Goal: Transaction & Acquisition: Purchase product/service

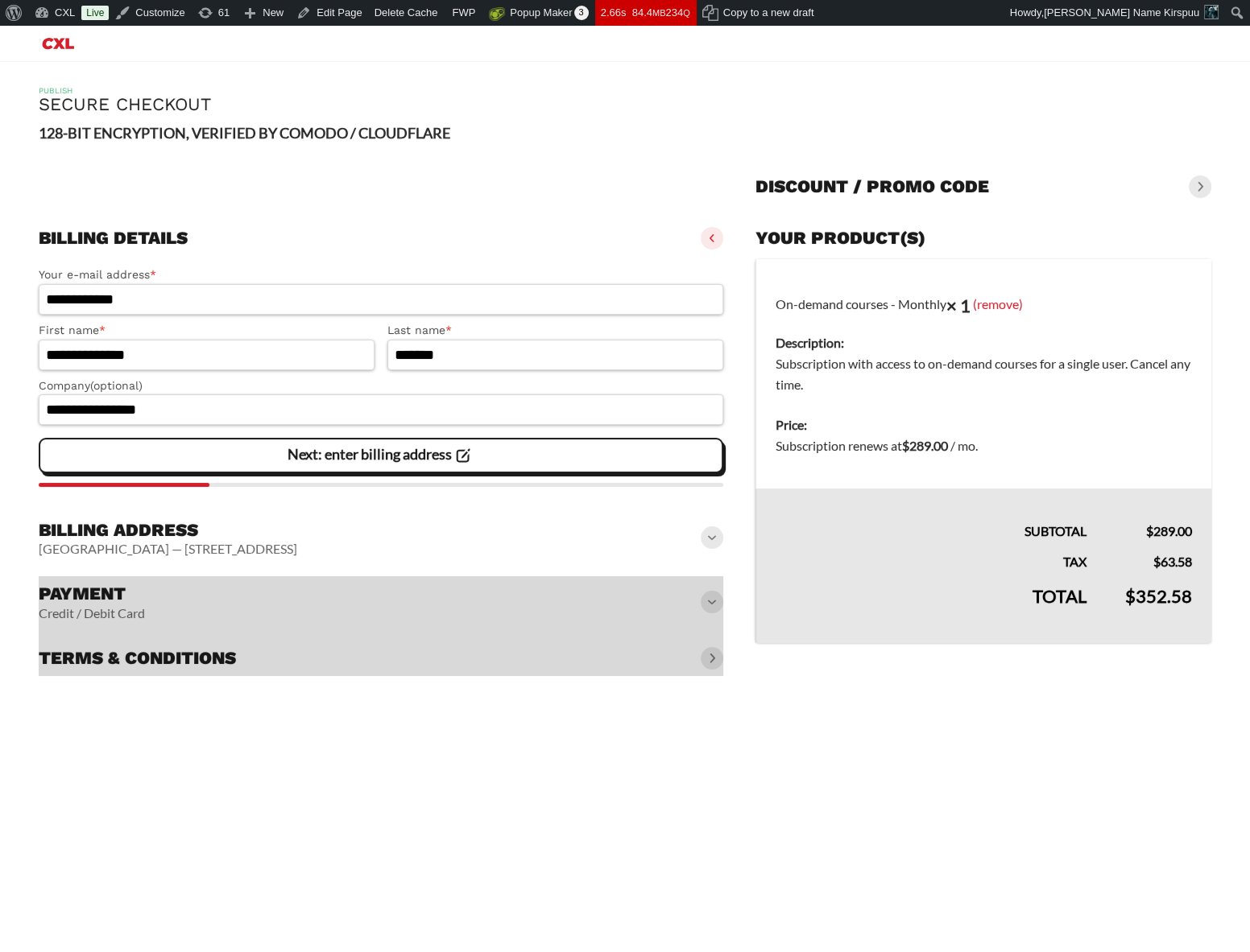
click at [0, 0] on slot "Next: enter billing address" at bounding box center [0, 0] width 0 height 0
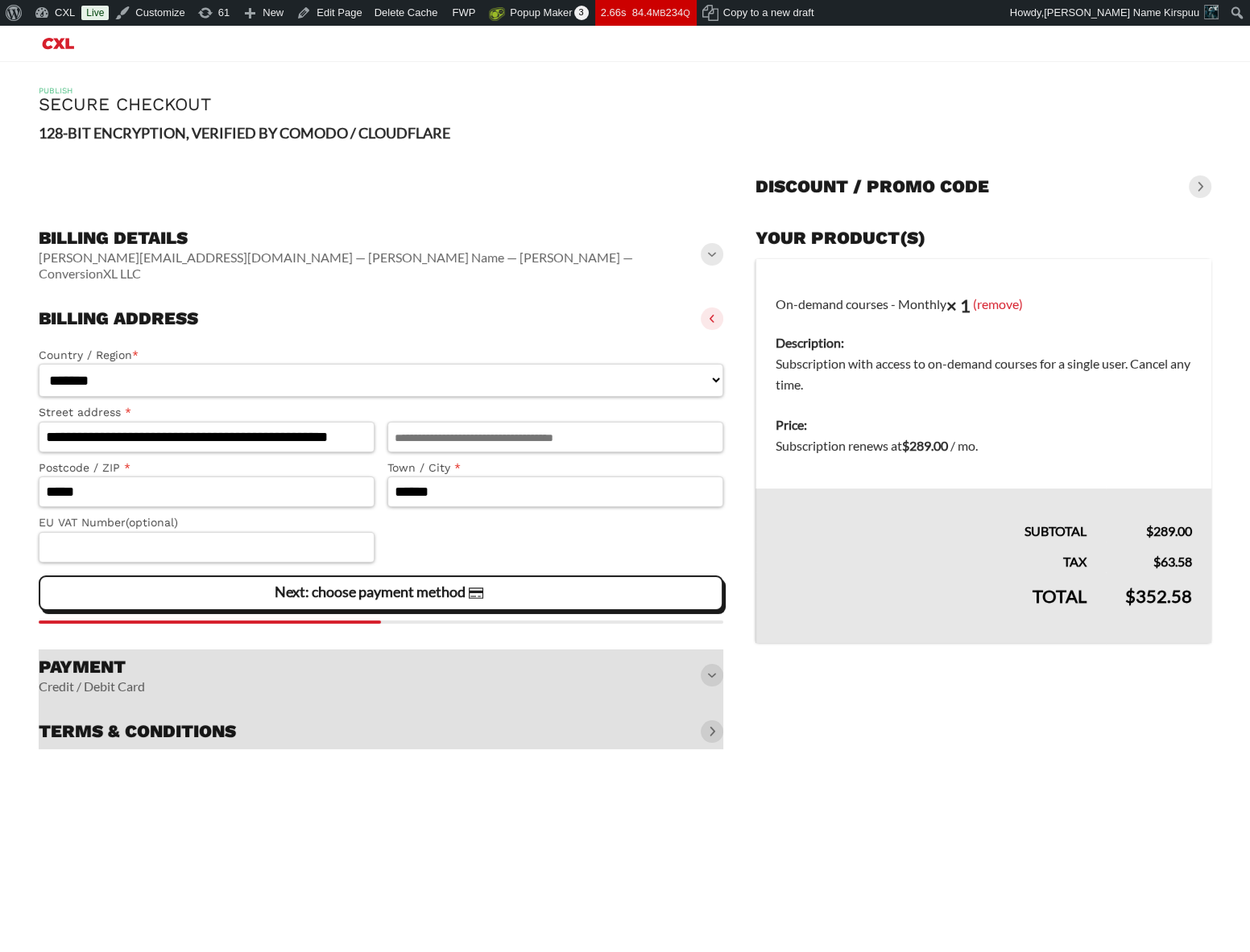
click at [0, 0] on slot "Next: choose payment method" at bounding box center [0, 0] width 0 height 0
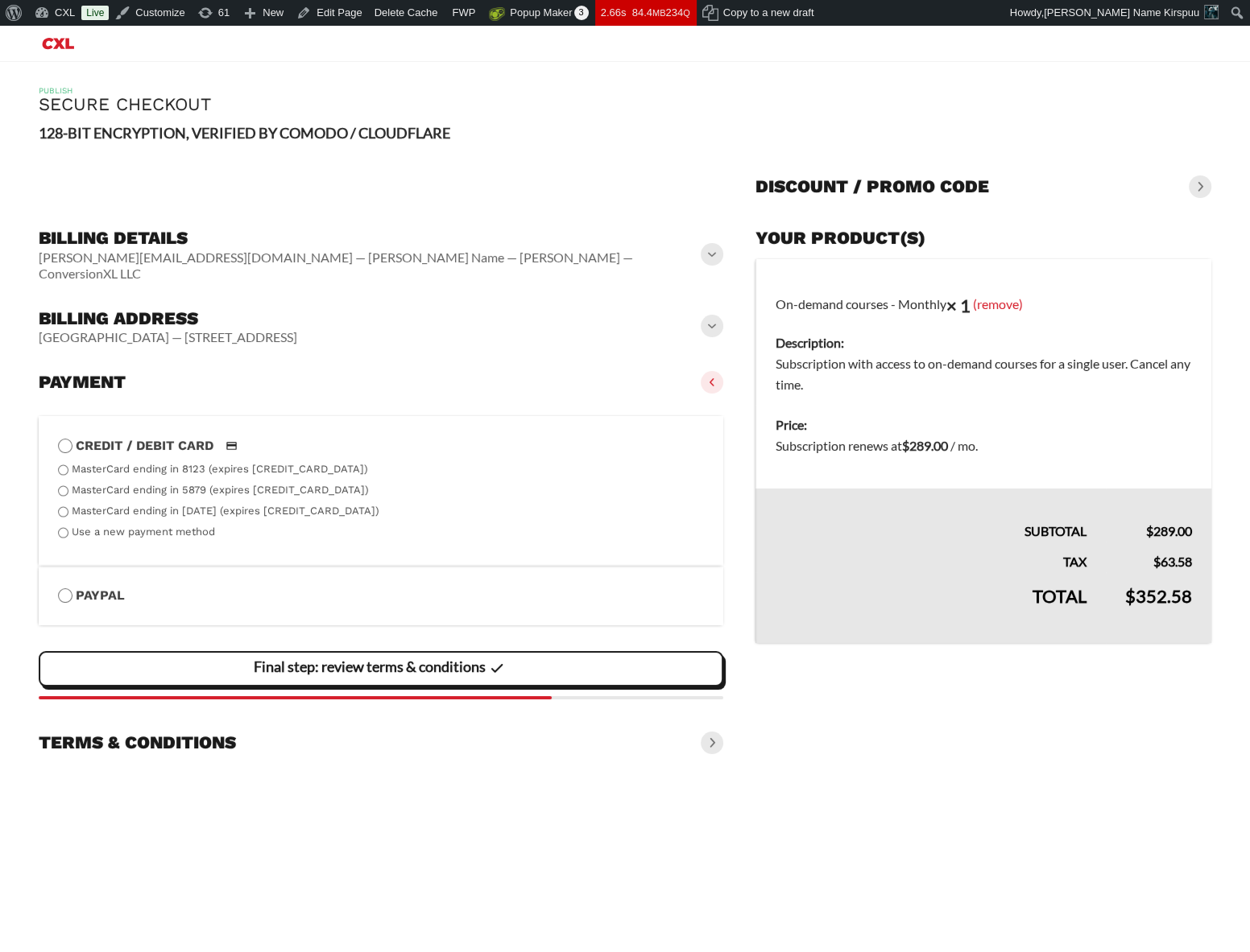
click at [0, 0] on slot "Final step: review terms & conditions" at bounding box center [0, 0] width 0 height 0
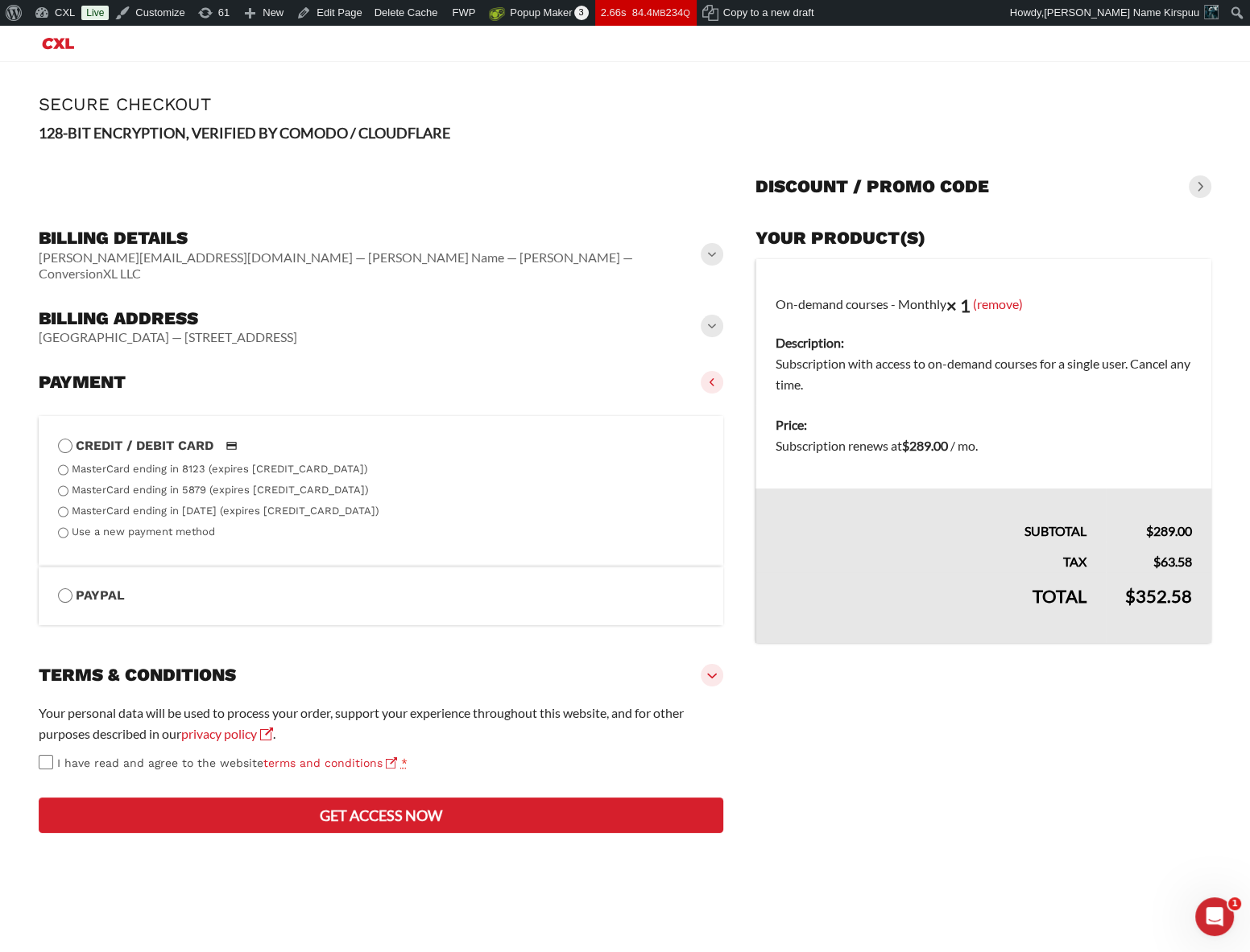
click at [927, 185] on h3 "Discount / promo code" at bounding box center [872, 187] width 234 height 23
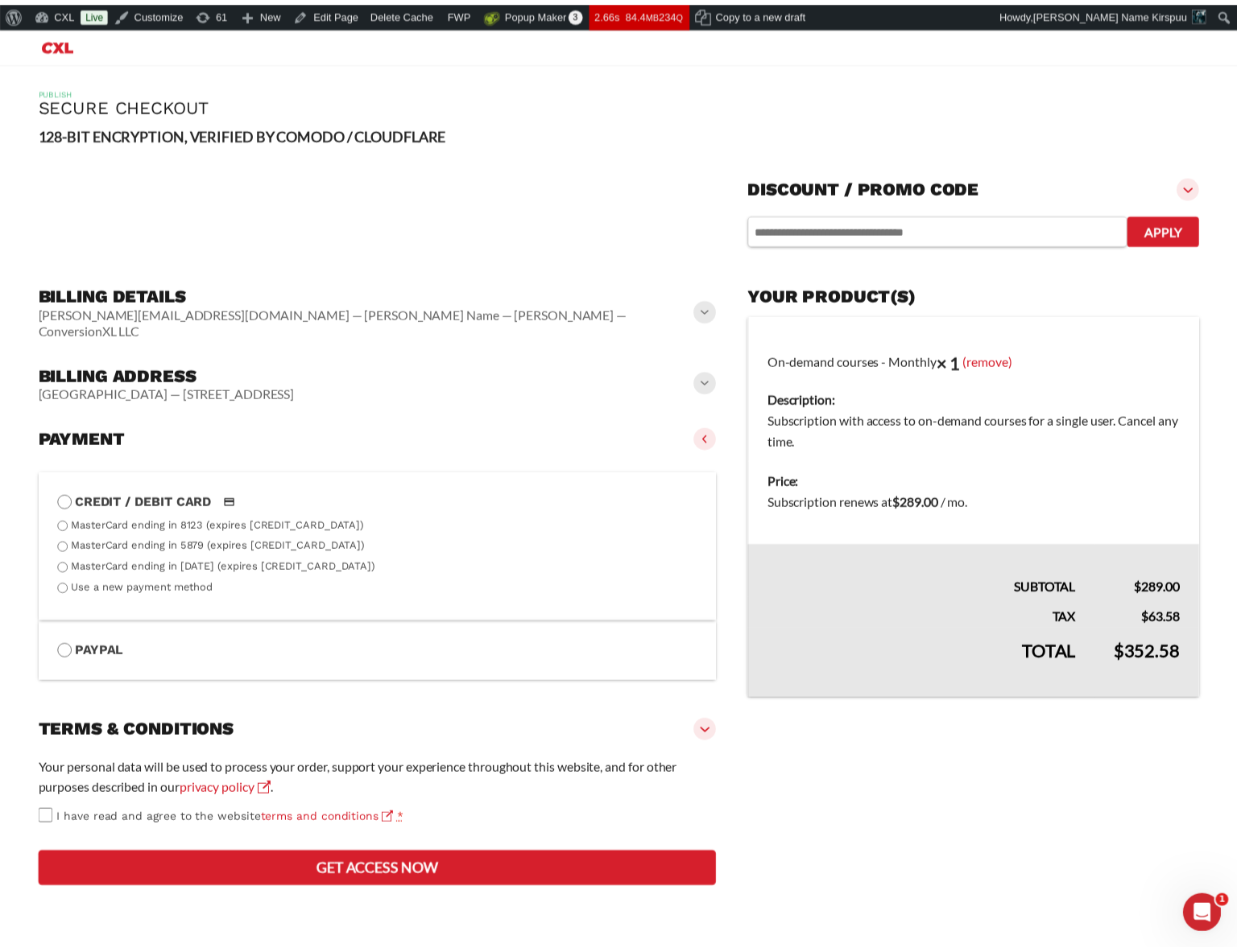
scroll to position [2, 0]
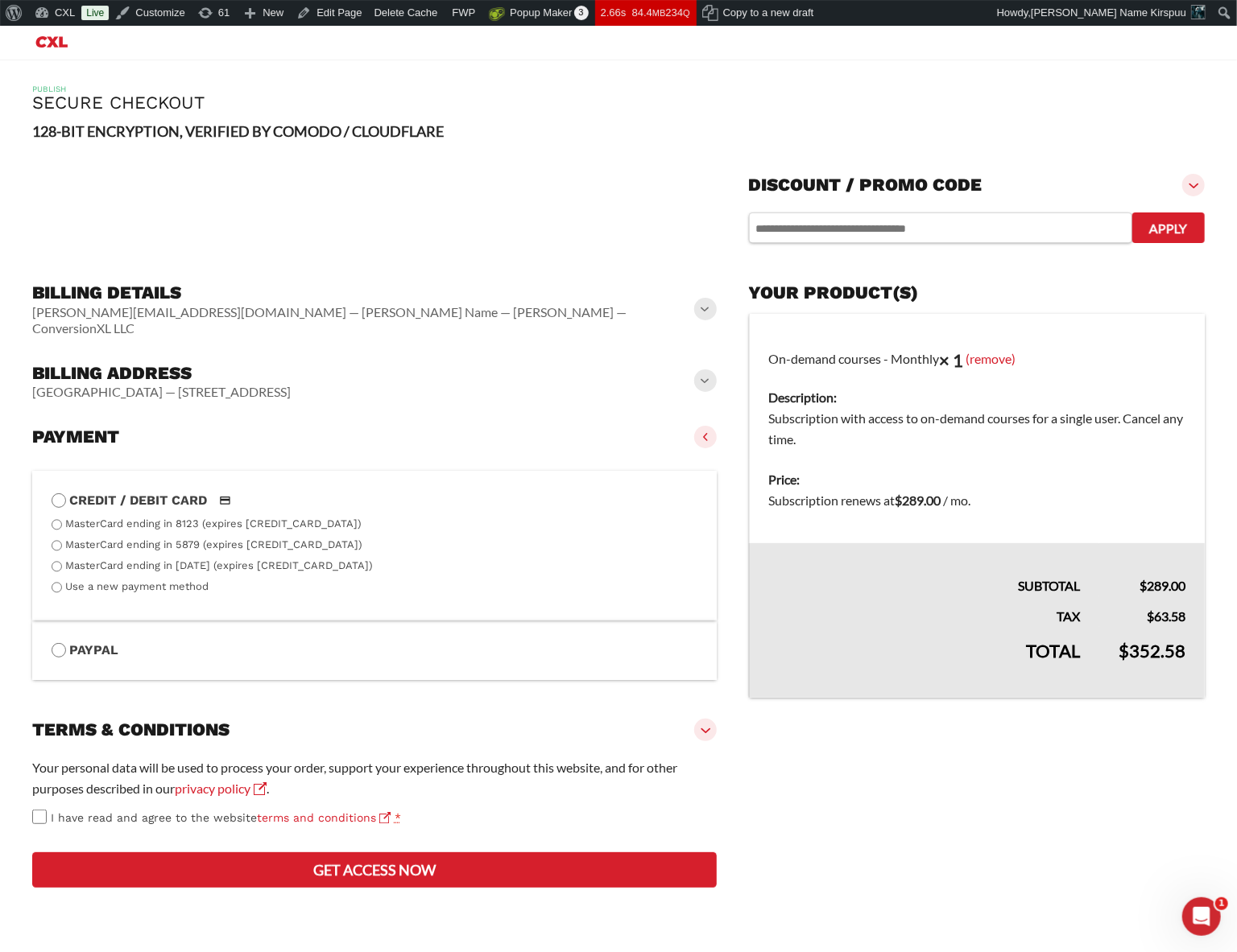
drag, startPoint x: 1187, startPoint y: 182, endPoint x: 1007, endPoint y: 188, distance: 180.1
click at [1183, 187] on span at bounding box center [1193, 186] width 23 height 23
click at [1007, 188] on div "Discount / promo code" at bounding box center [977, 185] width 455 height 35
click at [965, 193] on h3 "Discount / promo code" at bounding box center [866, 186] width 233 height 23
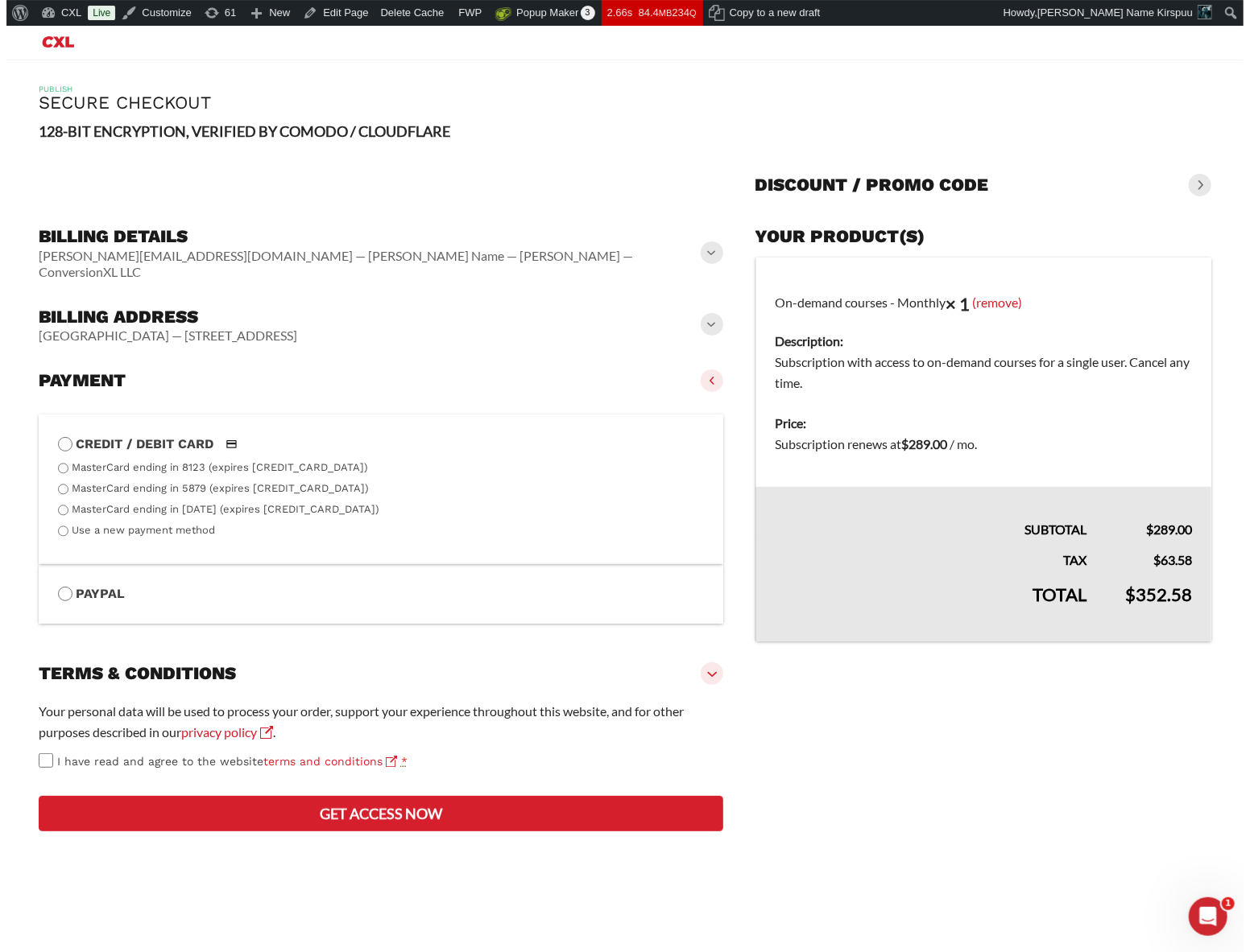
scroll to position [0, 0]
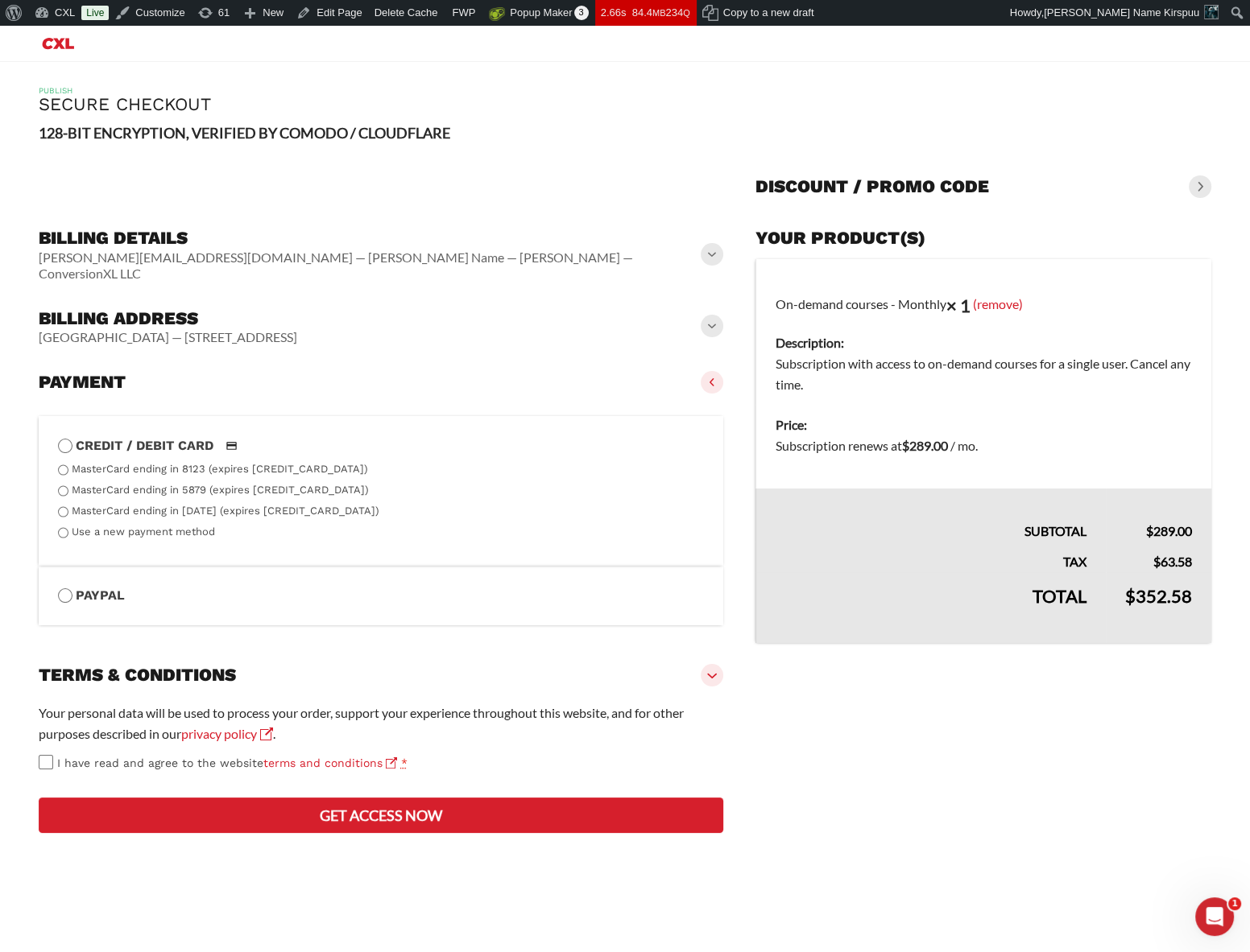
click at [966, 193] on h3 "Discount / promo code" at bounding box center [872, 187] width 234 height 23
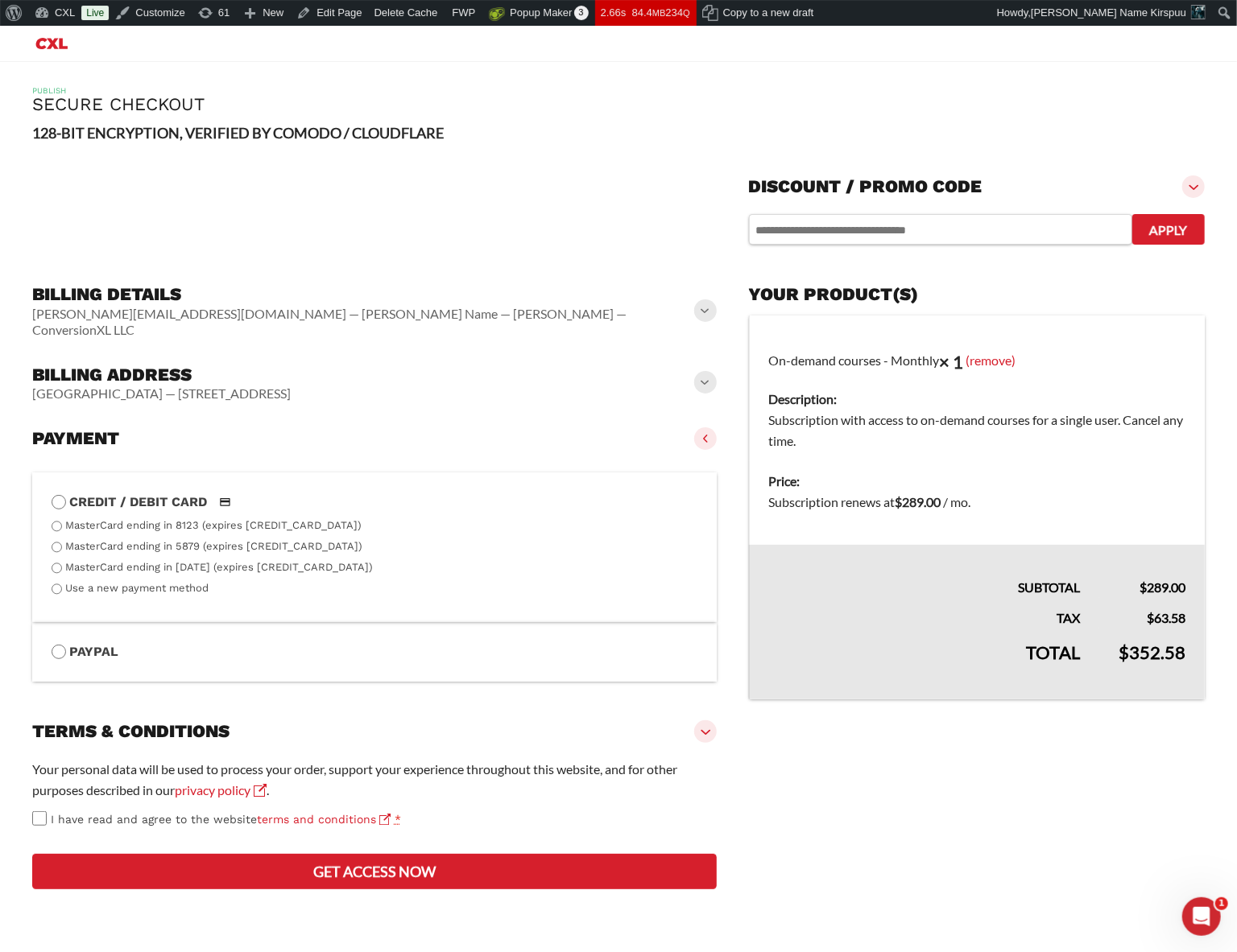
click at [958, 182] on h3 "Discount / promo code" at bounding box center [866, 187] width 233 height 23
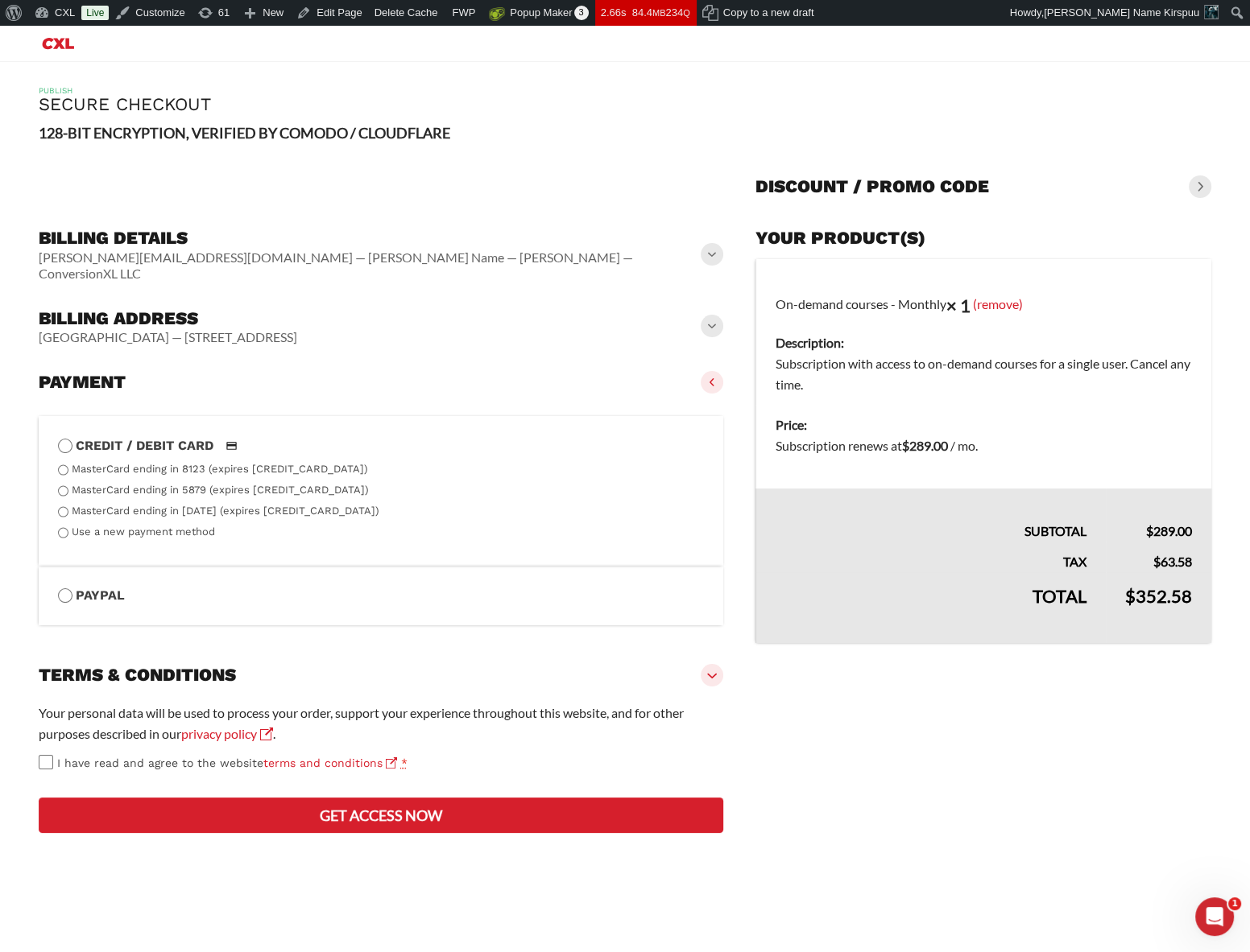
click at [871, 825] on vaadin-details "Your product(s) On-demand courses - Monthly × 1 (remove) Description: Subscript…" at bounding box center [983, 532] width 456 height 622
click at [353, 757] on link "terms and conditions" at bounding box center [330, 763] width 134 height 12
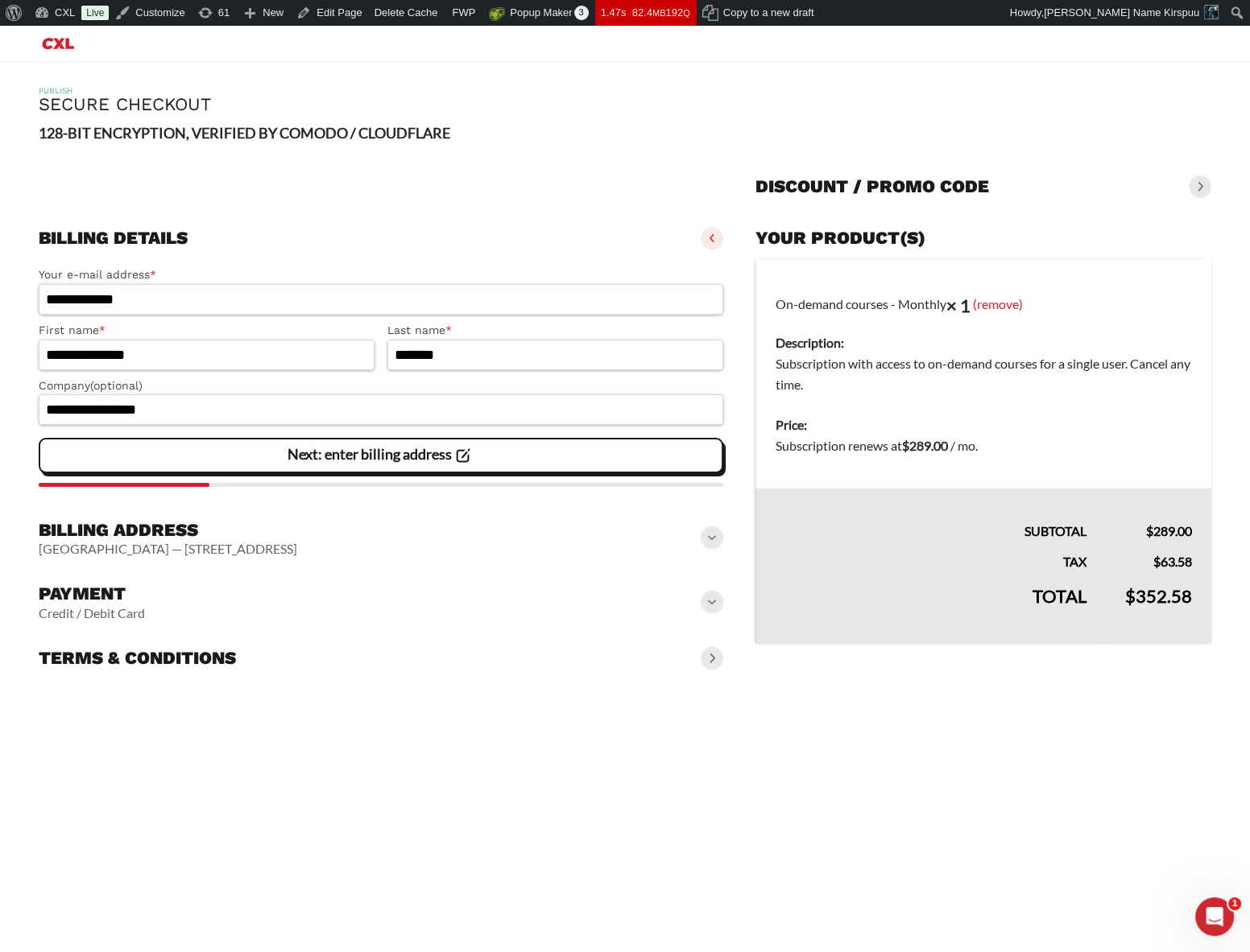
click at [298, 530] on h3 "Billing address" at bounding box center [167, 531] width 258 height 23
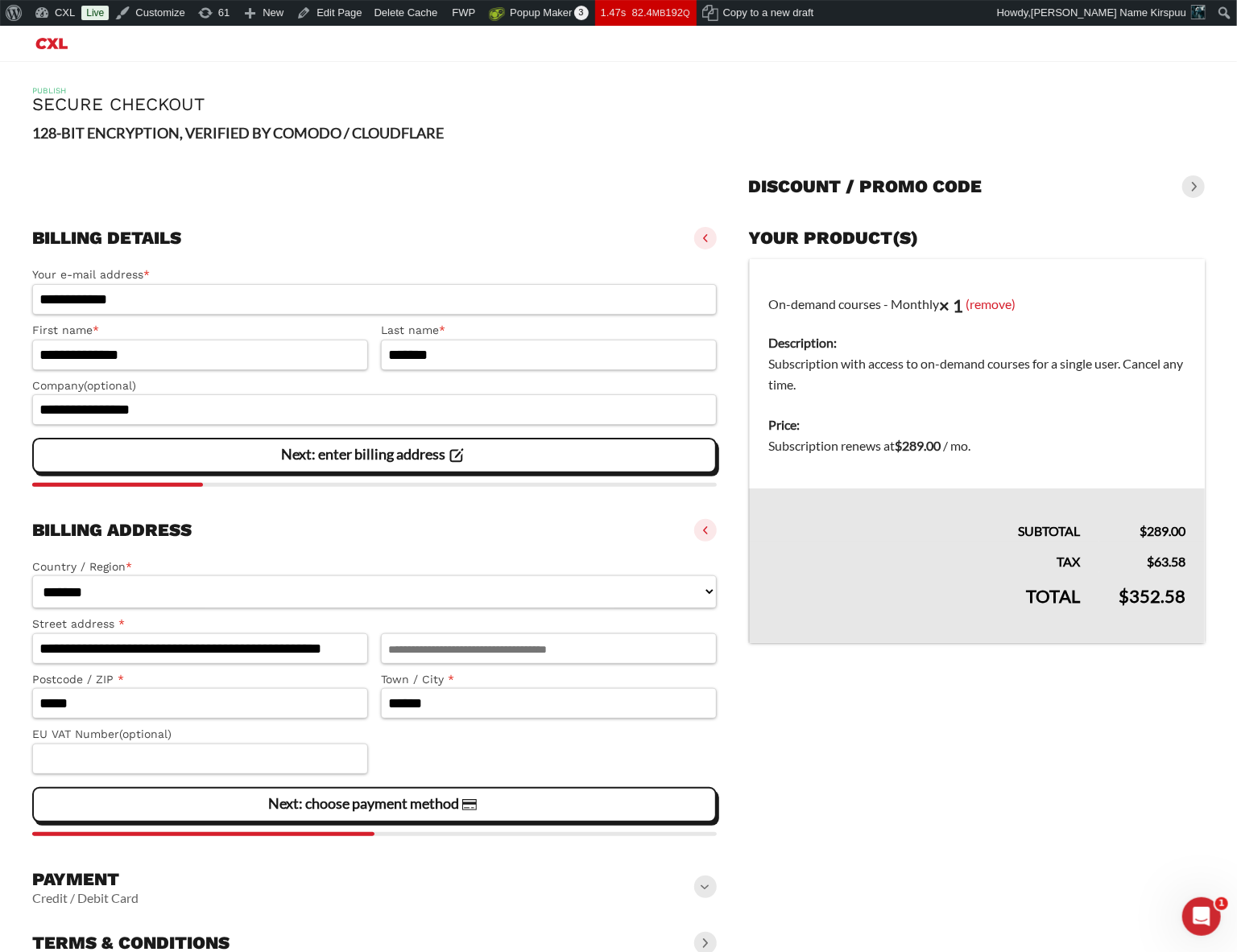
click at [347, 541] on div "Billing address Estonia — 901 S. Mopac Expy Suite 150, Barton Oaks Plaza One — …" at bounding box center [374, 530] width 684 height 35
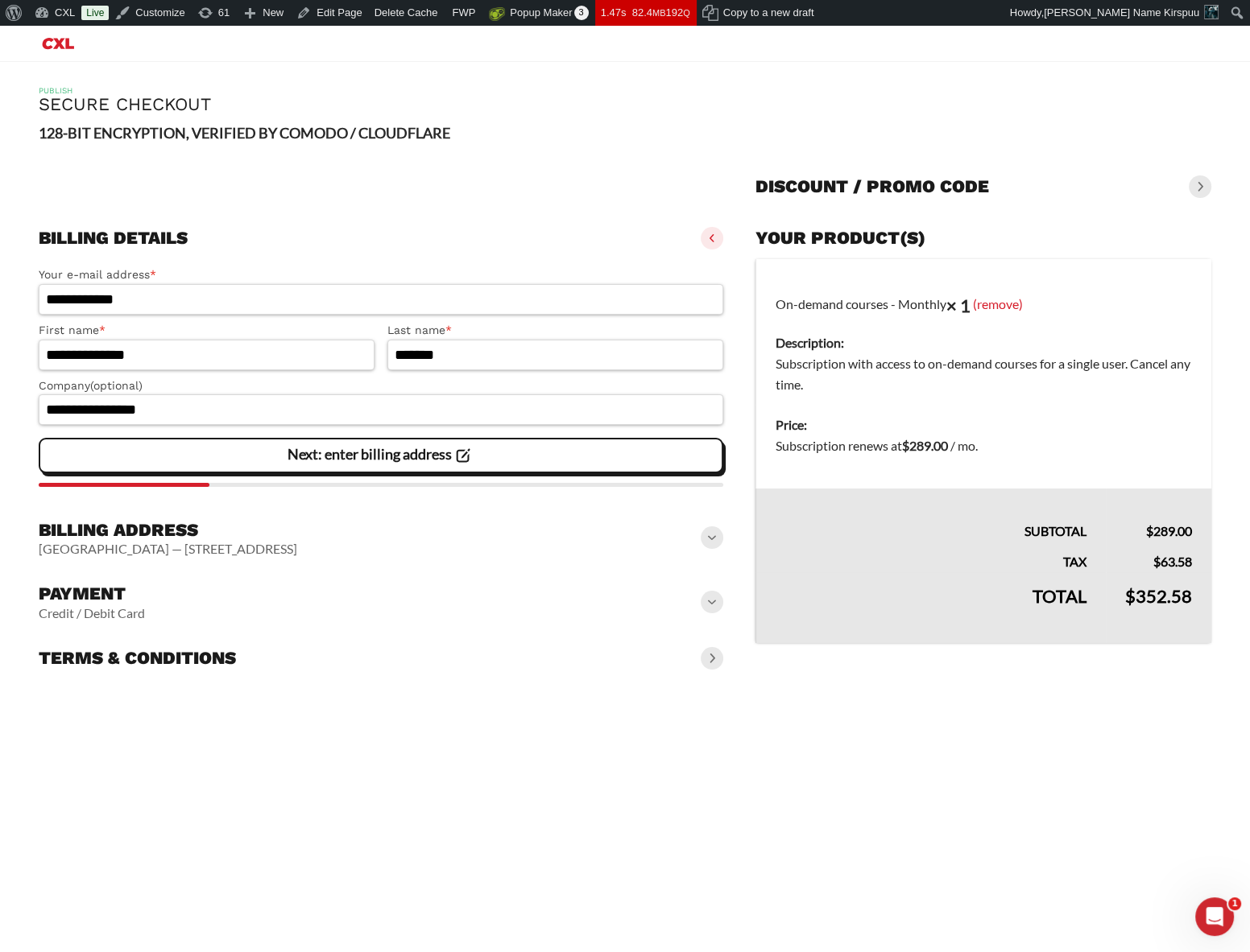
click at [352, 602] on div "Payment Credit / Debit Card" at bounding box center [380, 603] width 684 height 52
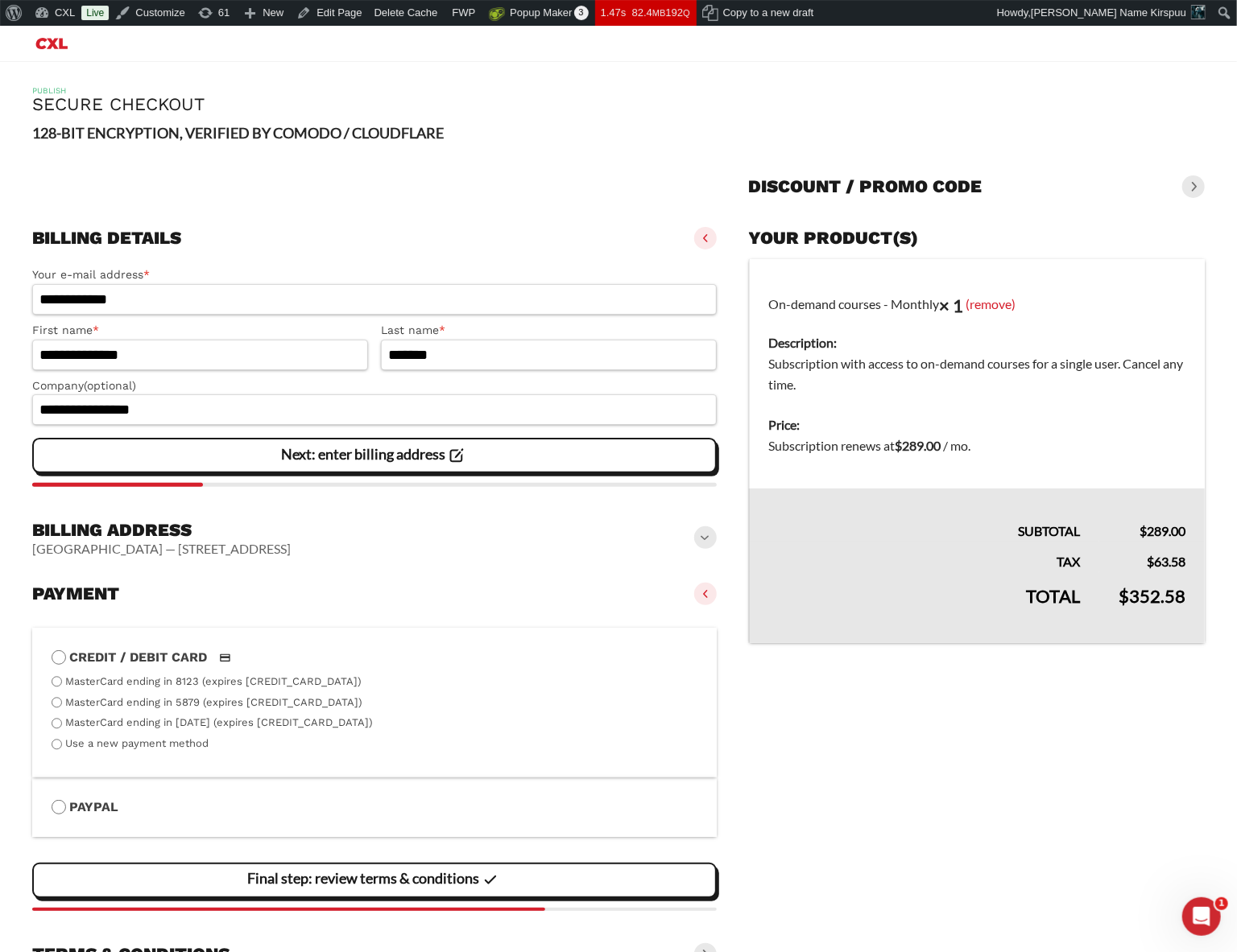
click at [352, 602] on div "Payment Credit / Debit Card" at bounding box center [374, 594] width 684 height 35
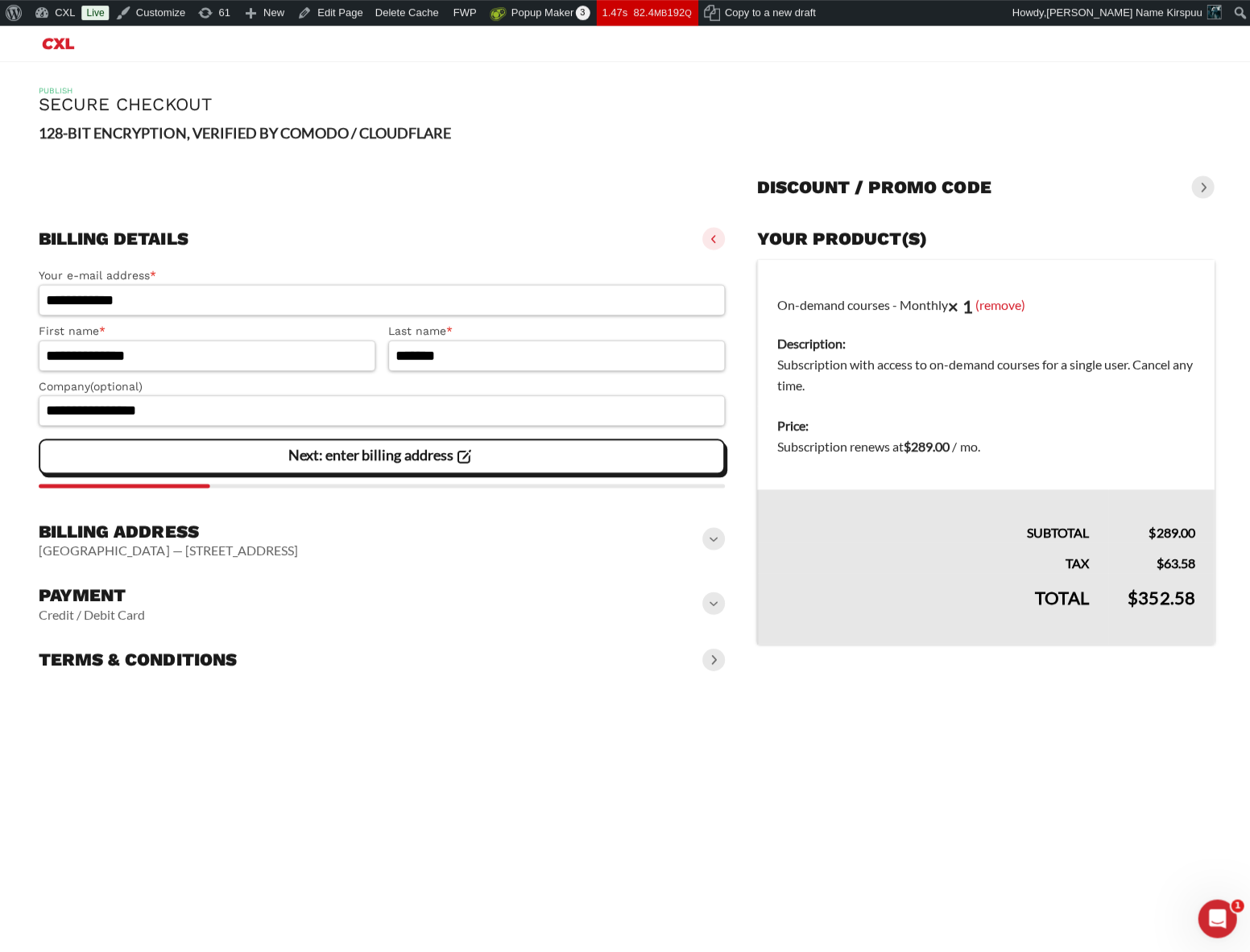
click at [352, 602] on div "Payment Credit / Debit Card" at bounding box center [380, 603] width 684 height 52
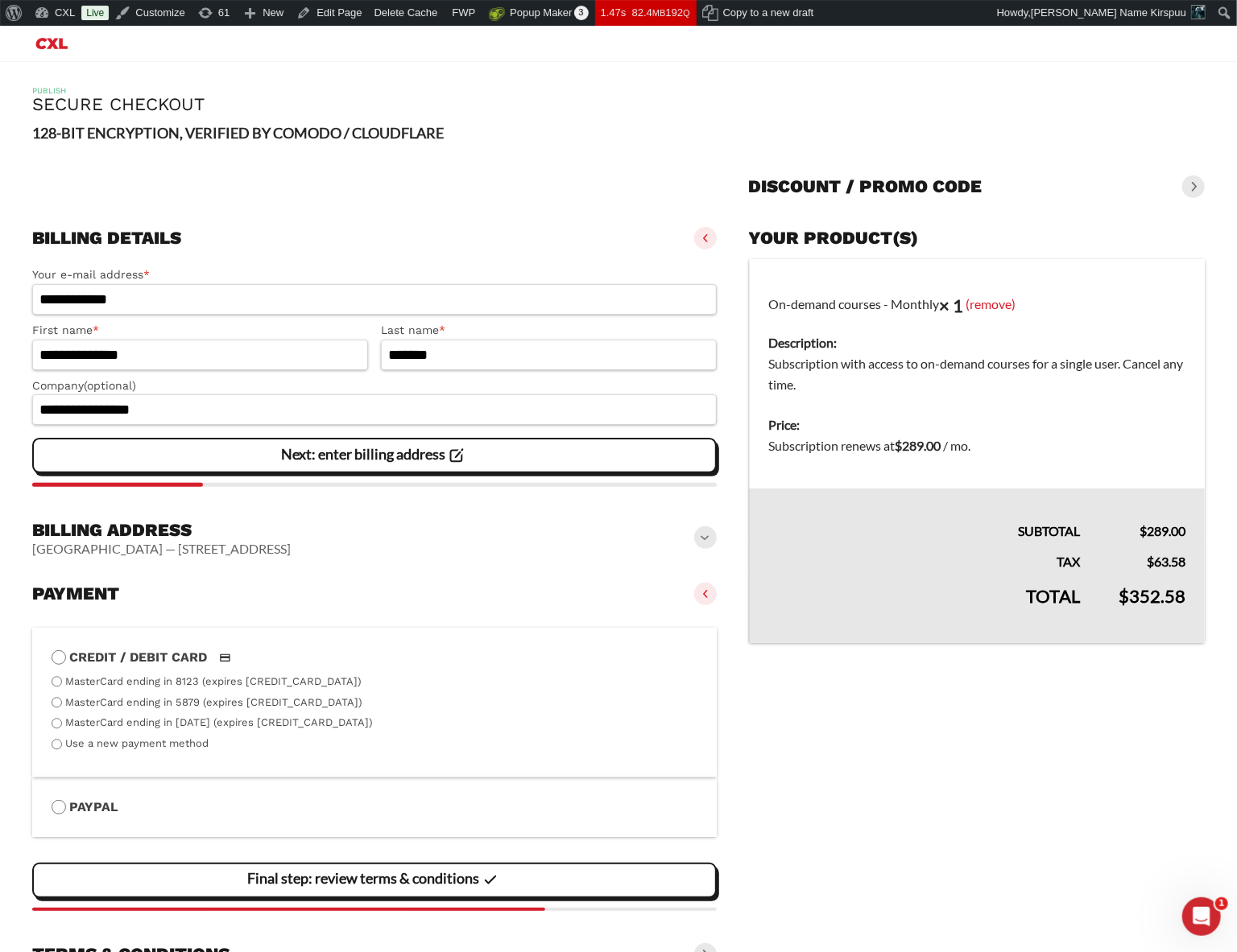
click at [94, 816] on label "PayPal" at bounding box center [374, 808] width 646 height 21
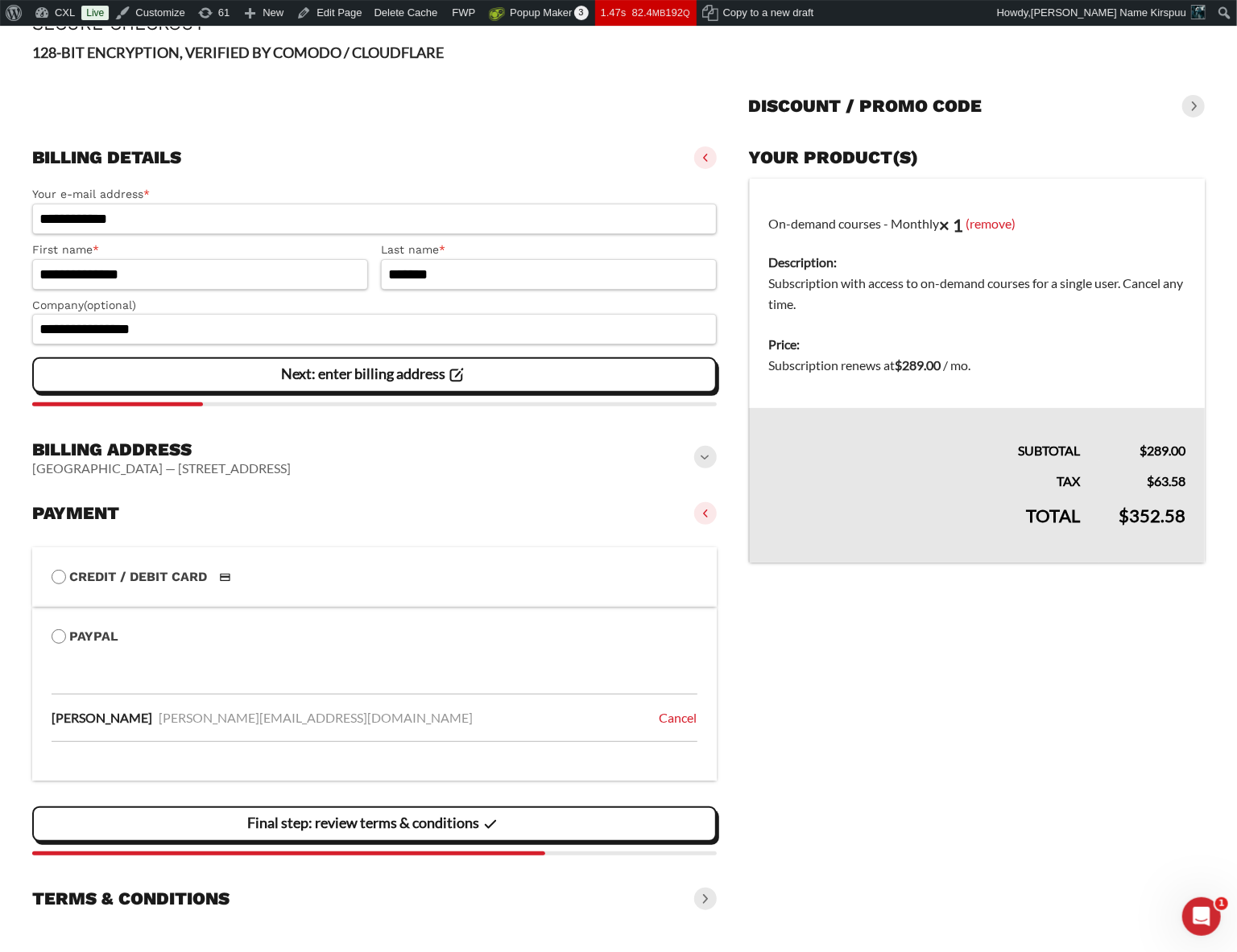
click at [417, 836] on span "Final step: review terms & conditions" at bounding box center [373, 824] width 254 height 33
